Goal: Information Seeking & Learning: Learn about a topic

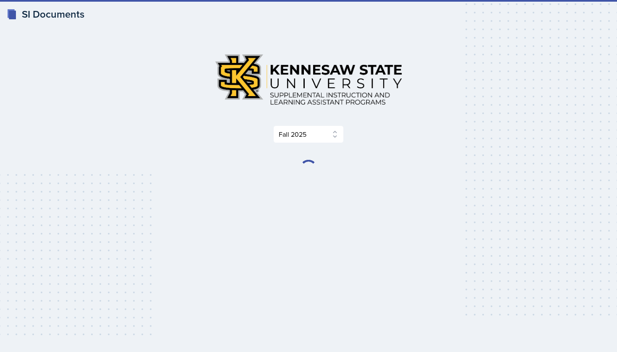
select select "2bed604d-1099-4043-b1bc-2365e8740244"
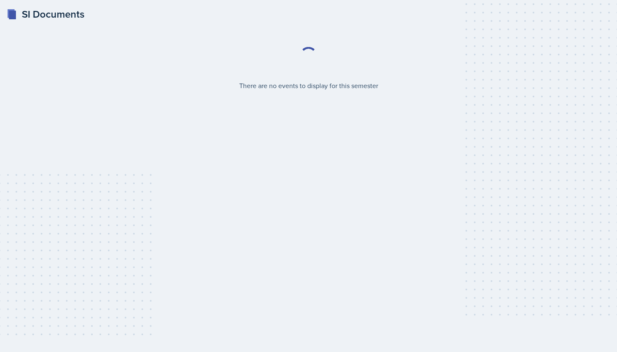
select select "2bed604d-1099-4043-b1bc-2365e8740244"
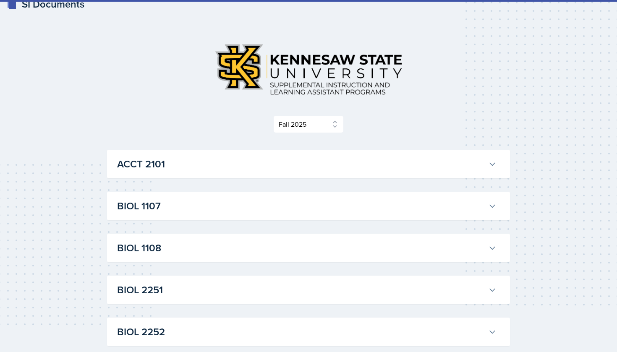
scroll to position [13, 0]
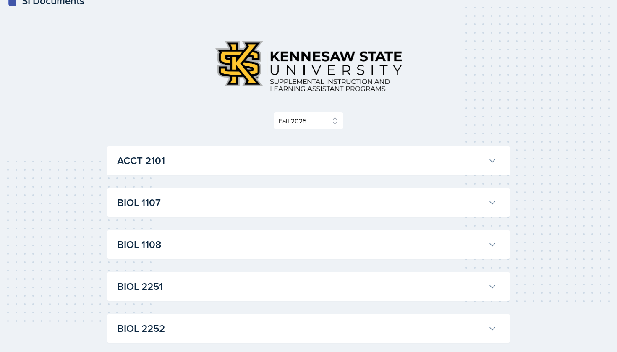
click at [282, 201] on h3 "BIOL 1107" at bounding box center [301, 202] width 368 height 15
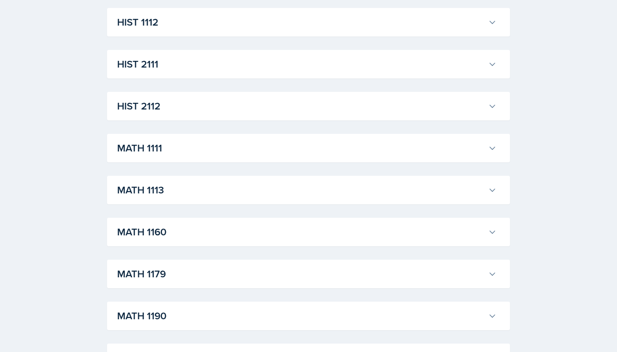
scroll to position [1580, 0]
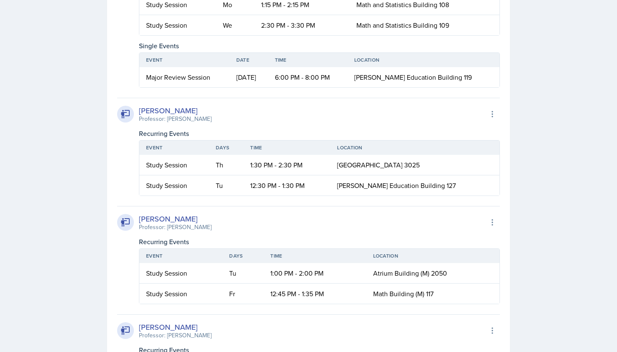
scroll to position [2203, 0]
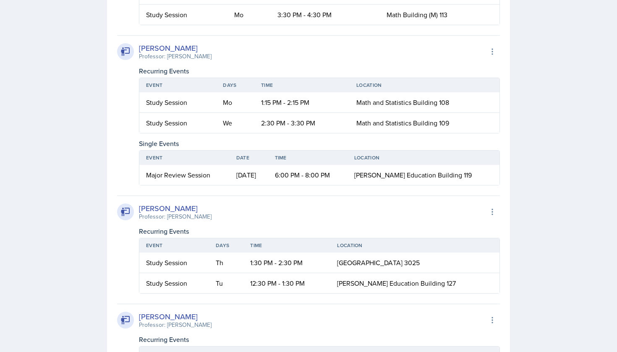
scroll to position [2171, 0]
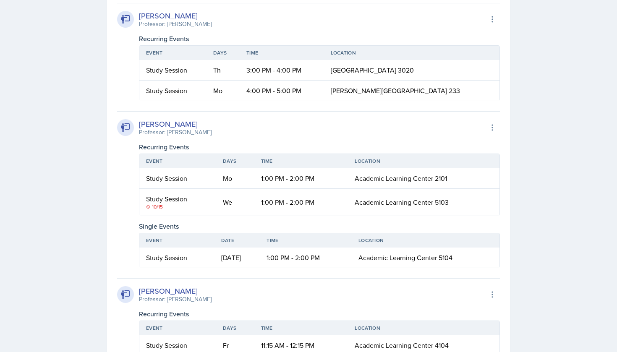
scroll to position [2630, 0]
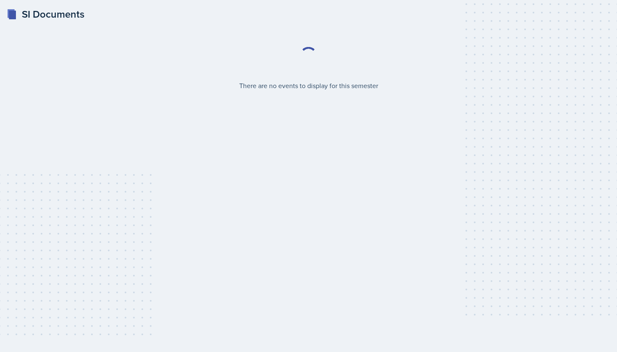
select select "2bed604d-1099-4043-b1bc-2365e8740244"
